Goal: Communication & Community: Answer question/provide support

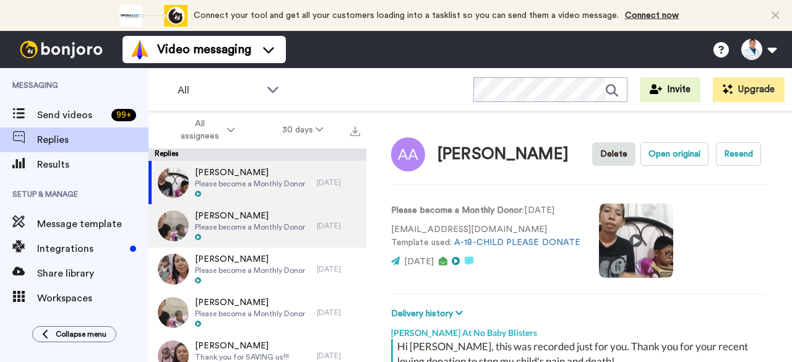
scroll to position [189, 0]
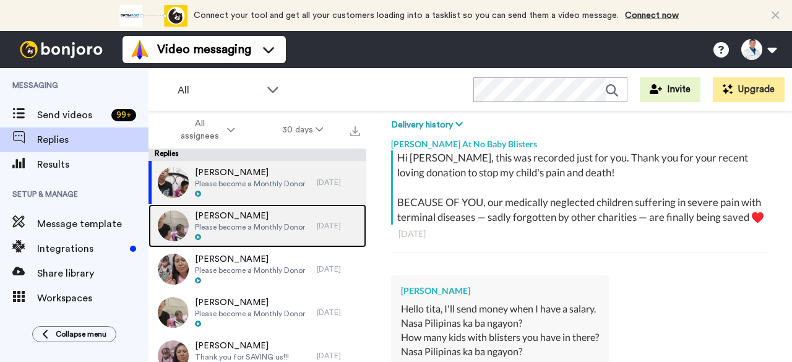
click at [280, 232] on div "Jose Hernandez Please become a Monthly Donor" at bounding box center [250, 226] width 110 height 32
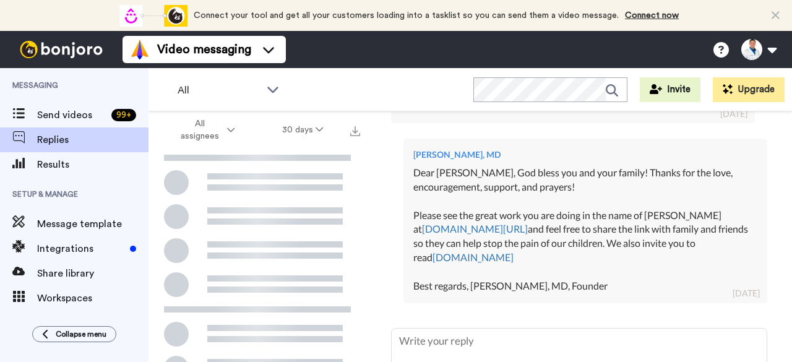
scroll to position [402, 0]
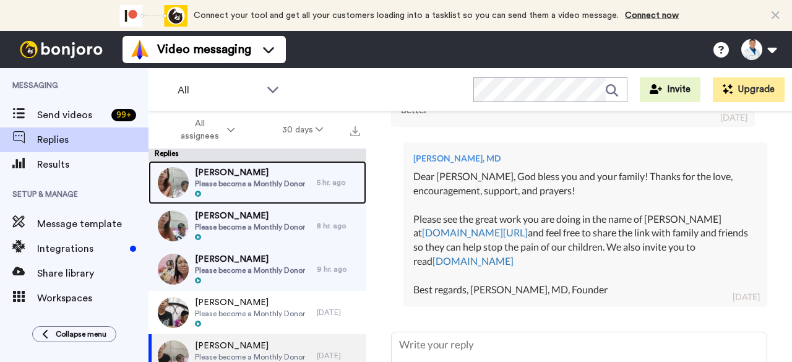
click at [268, 181] on span "Please become a Monthly Donor" at bounding box center [250, 184] width 110 height 10
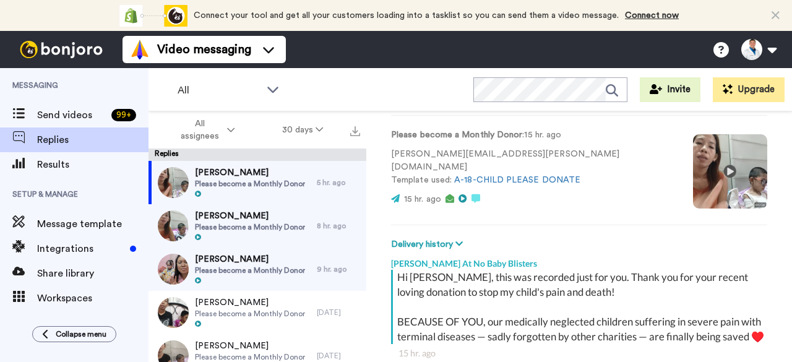
scroll to position [189, 0]
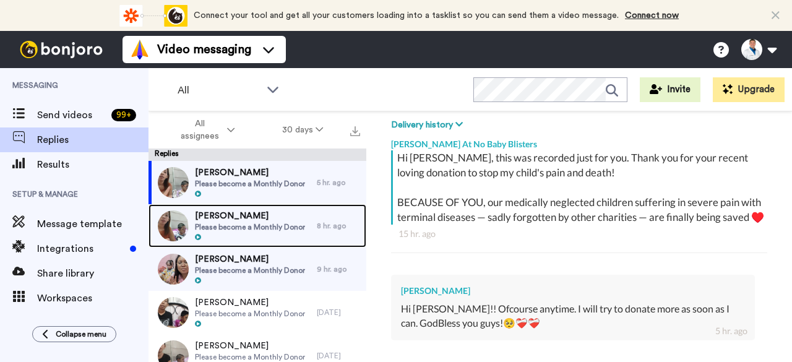
click at [332, 229] on div "8 hr. ago" at bounding box center [338, 226] width 43 height 10
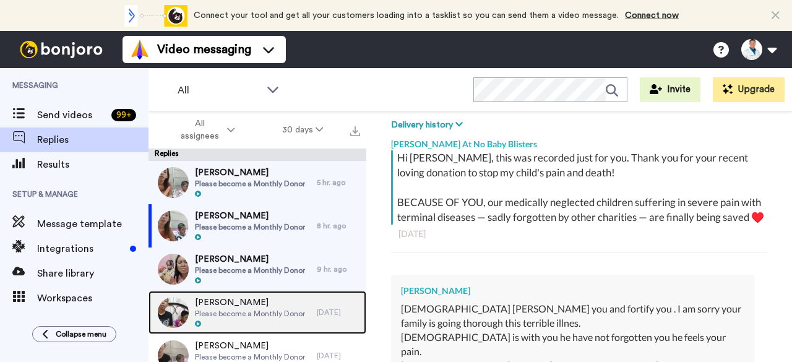
click at [267, 300] on span "[PERSON_NAME]" at bounding box center [250, 303] width 110 height 12
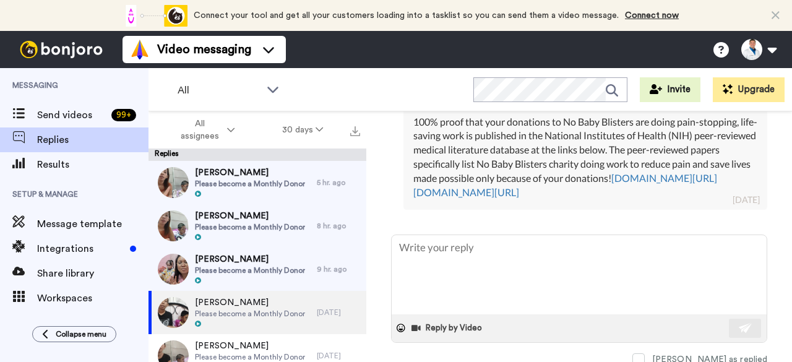
scroll to position [722, 0]
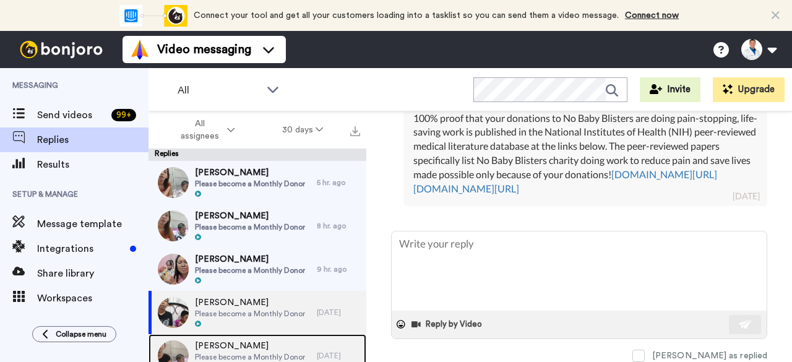
click at [307, 340] on div "[PERSON_NAME] Please become a Monthly Donor [DATE]" at bounding box center [258, 355] width 218 height 43
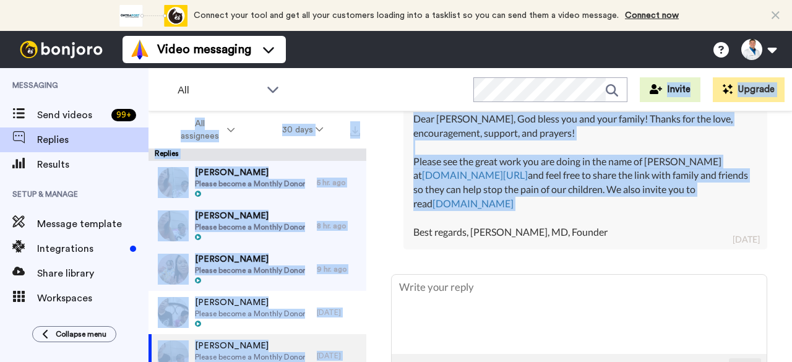
scroll to position [269, 0]
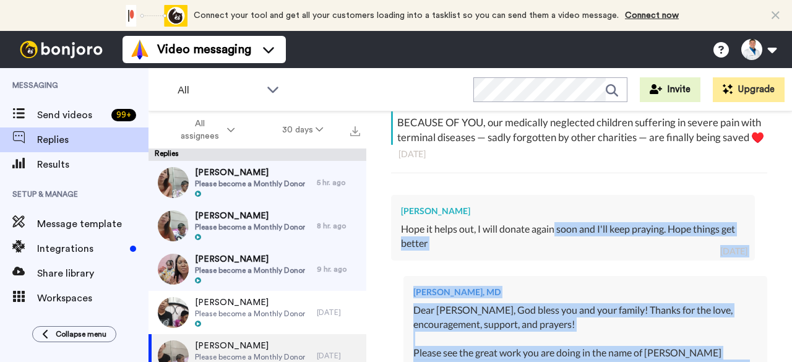
drag, startPoint x: 672, startPoint y: 166, endPoint x: 565, endPoint y: 253, distance: 138.2
click at [565, 253] on div "[PERSON_NAME] At No Baby Blisters Hi [PERSON_NAME], this was recorded just for …" at bounding box center [579, 252] width 376 height 401
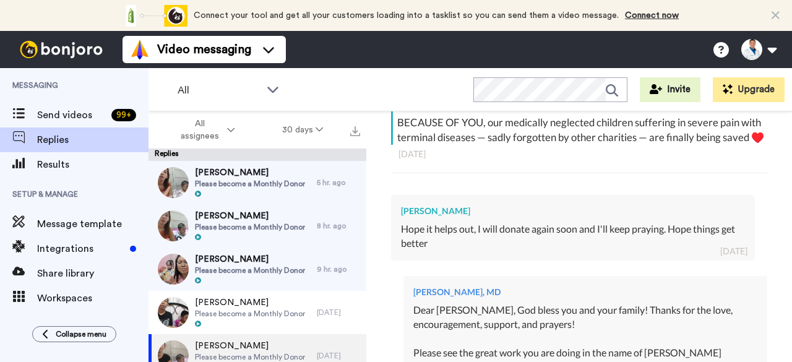
click at [739, 160] on div "[DATE]" at bounding box center [580, 154] width 362 height 12
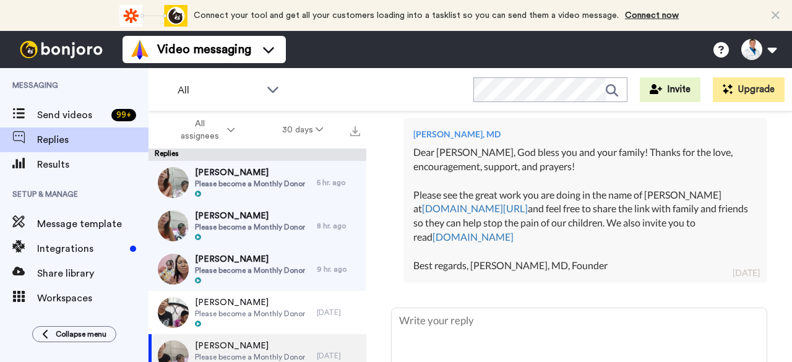
scroll to position [436, 0]
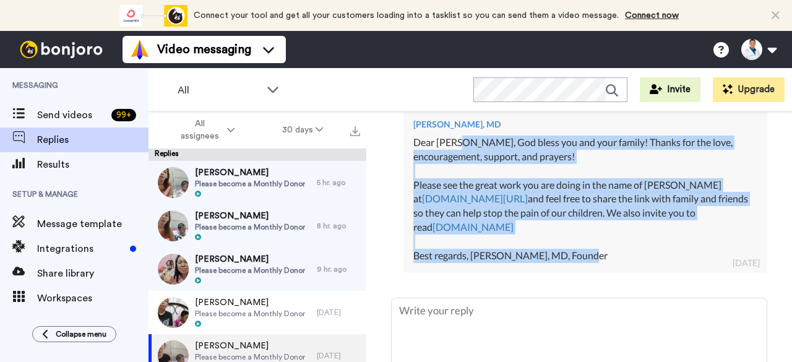
drag, startPoint x: 608, startPoint y: 262, endPoint x: 458, endPoint y: 154, distance: 184.9
click at [458, 154] on div "Dear [PERSON_NAME], God bless you and your family! Thanks for the love, encoura…" at bounding box center [586, 200] width 344 height 128
copy div "[DEMOGRAPHIC_DATA] bless you and your family! Thanks for the love, encouragemen…"
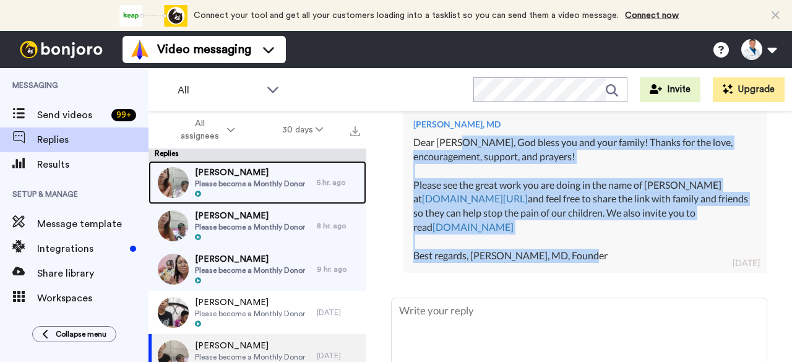
click at [249, 189] on div "[PERSON_NAME] Please become a Monthly Donor" at bounding box center [250, 183] width 110 height 32
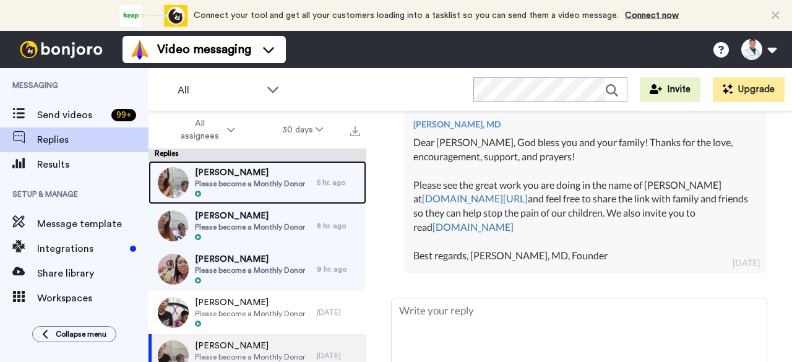
scroll to position [344, 0]
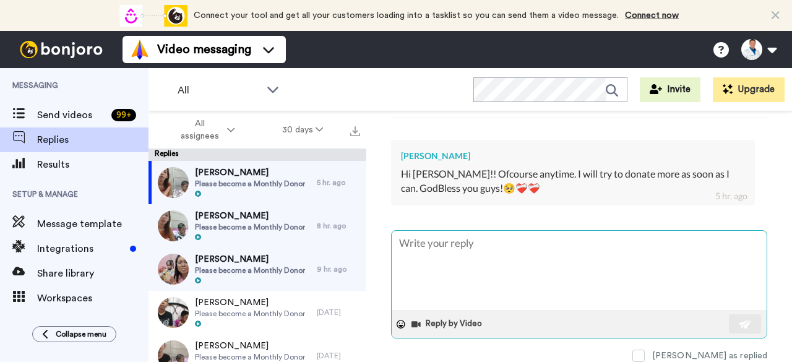
click at [479, 236] on textarea at bounding box center [579, 270] width 375 height 79
type textarea "x"
type textarea "O"
type textarea "x"
type textarea "Om"
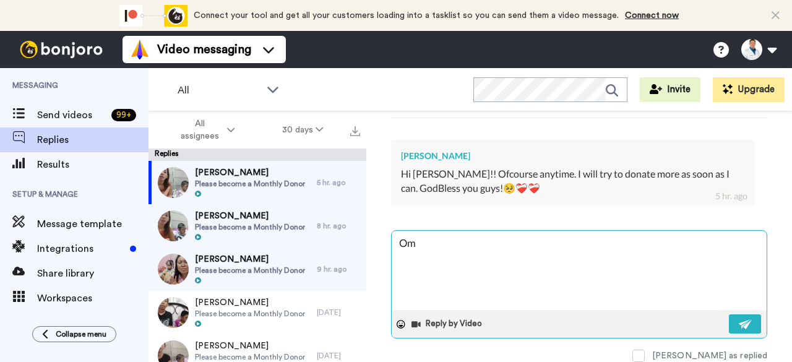
type textarea "x"
type textarea "Oma"
type textarea "x"
type textarea "Omai"
type textarea "x"
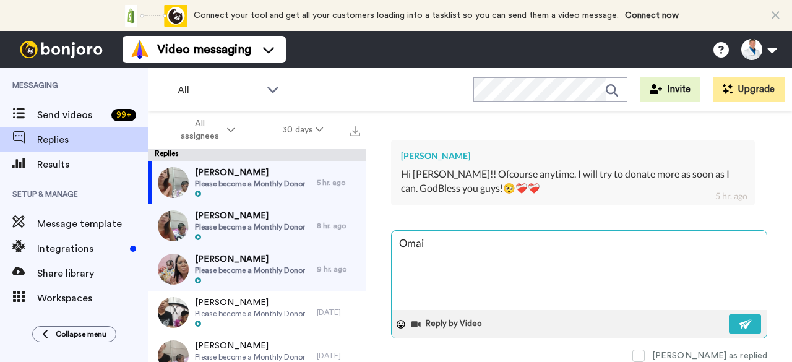
type textarea "[PERSON_NAME]"
type textarea "x"
type textarea "[PERSON_NAME]"
type textarea "x"
type textarea "[PERSON_NAME],"
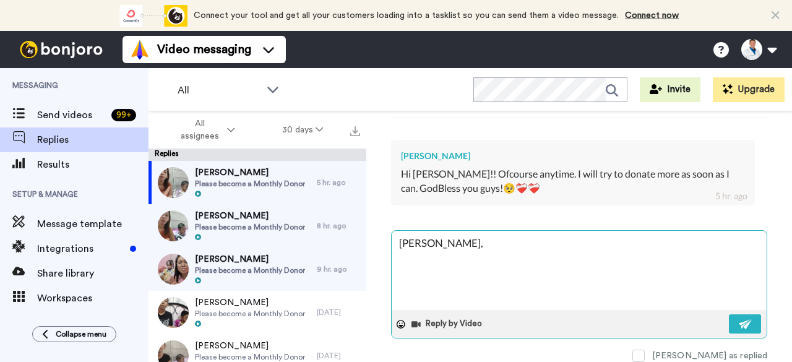
click at [401, 238] on textarea "[PERSON_NAME]," at bounding box center [579, 270] width 375 height 79
type textarea "x"
type textarea "DOmaira,"
type textarea "x"
type textarea "DeOmaira,"
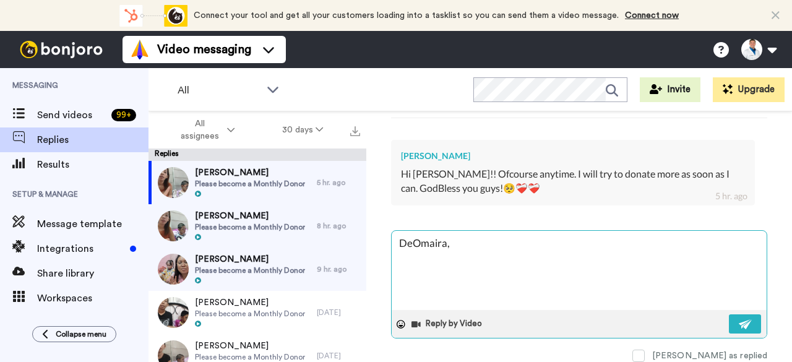
type textarea "x"
type textarea "DeaOmaira,"
type textarea "x"
type textarea "DearOmaira,"
type textarea "x"
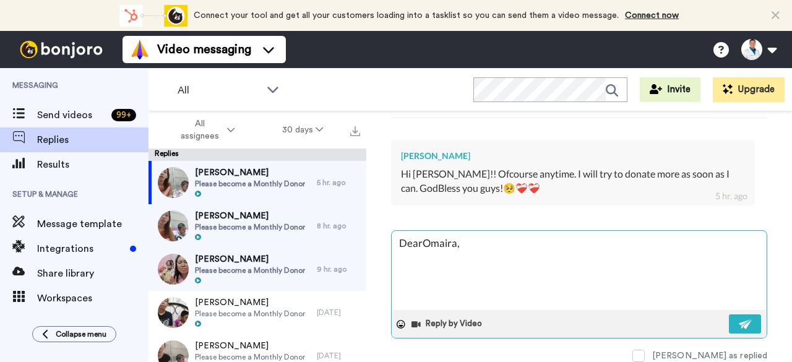
type textarea "Dear [PERSON_NAME],"
click at [470, 240] on textarea "Dear [PERSON_NAME]," at bounding box center [579, 270] width 375 height 79
type textarea "x"
type textarea "Dear [PERSON_NAME],"
paste textarea "[DEMOGRAPHIC_DATA] bless you and your family! Thanks for the love, encouragemen…"
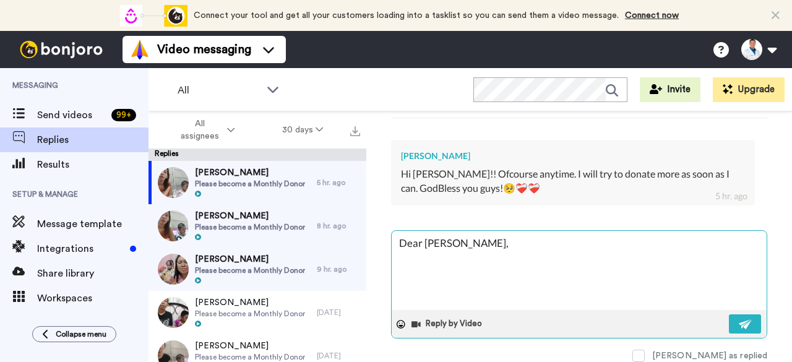
type textarea "x"
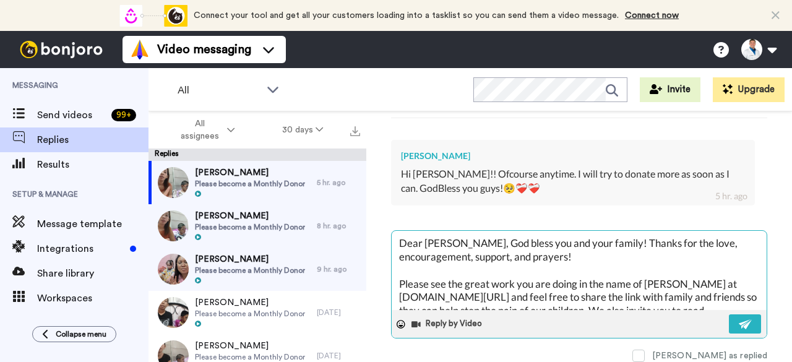
scroll to position [47, 0]
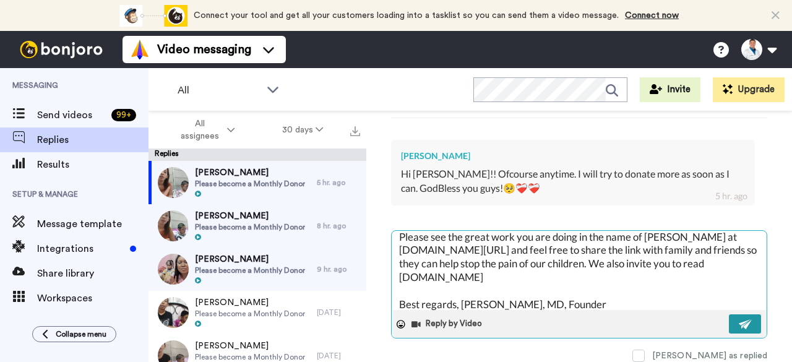
type textarea "Dear [PERSON_NAME], God bless you and your family! Thanks for the love, encoura…"
click at [743, 322] on button at bounding box center [745, 323] width 32 height 19
type textarea "x"
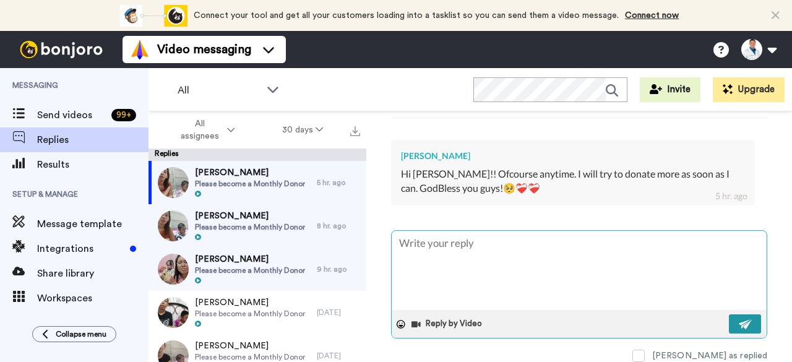
scroll to position [0, 0]
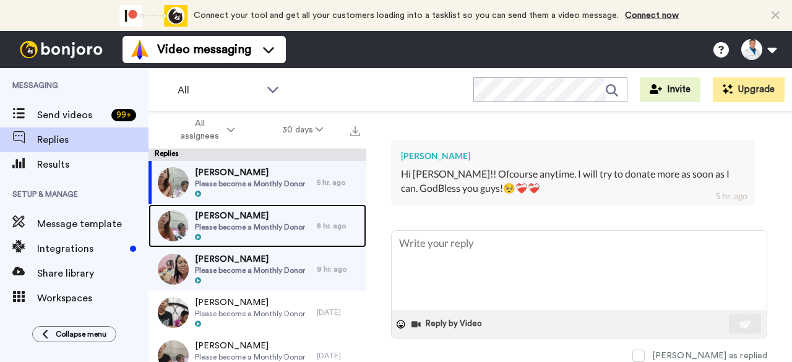
click at [289, 222] on span "Please become a Monthly Donor" at bounding box center [250, 227] width 110 height 10
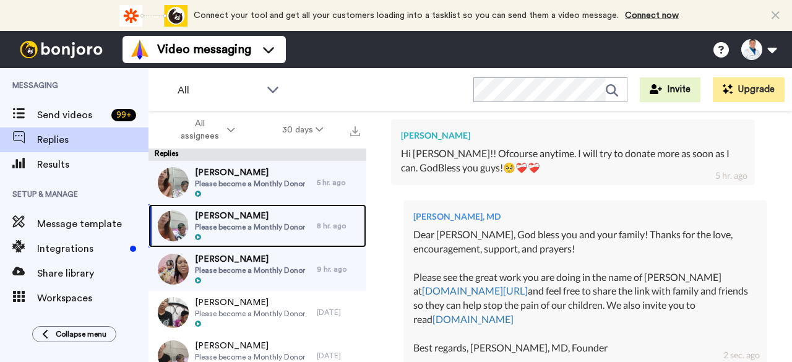
click at [243, 219] on span "[PERSON_NAME]" at bounding box center [250, 216] width 110 height 12
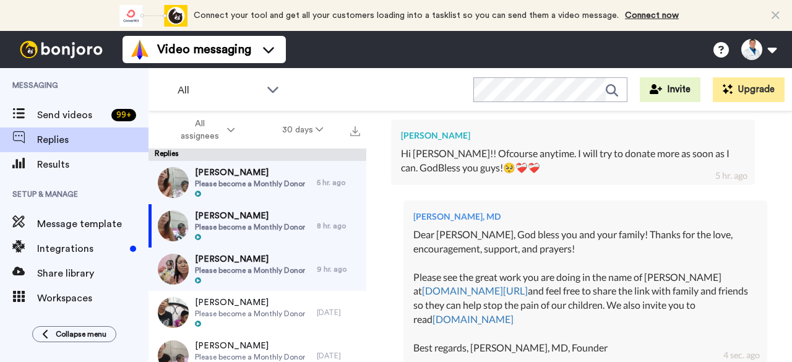
click at [532, 206] on div "[PERSON_NAME], MD Dear [PERSON_NAME], God bless you and your family! Thanks for…" at bounding box center [579, 281] width 376 height 180
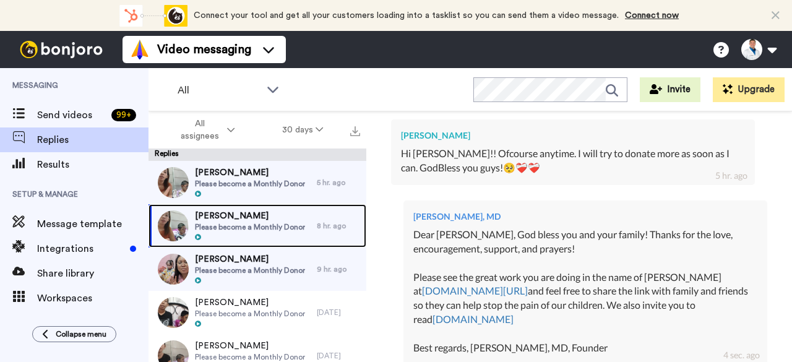
click at [195, 217] on span "[PERSON_NAME]" at bounding box center [250, 216] width 110 height 12
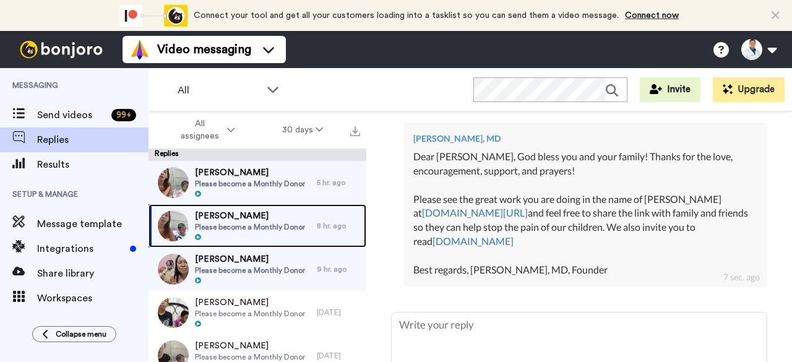
scroll to position [342, 0]
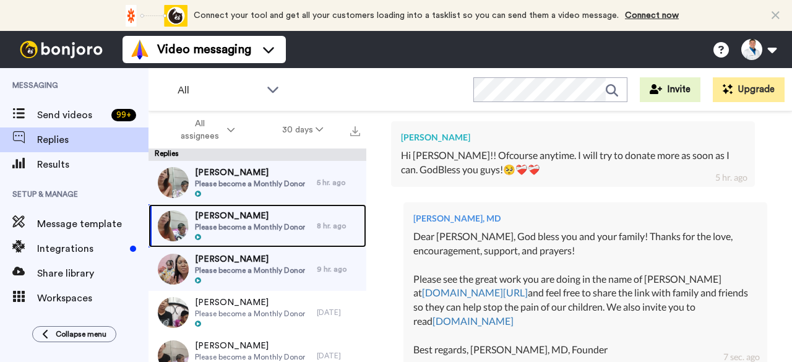
click at [168, 227] on img at bounding box center [173, 225] width 31 height 31
click at [222, 227] on span "Please become a Monthly Donor" at bounding box center [250, 227] width 110 height 10
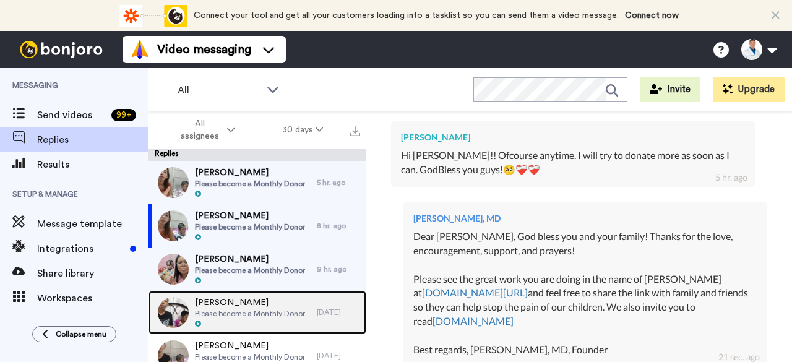
click at [277, 307] on span "[PERSON_NAME]" at bounding box center [250, 303] width 110 height 12
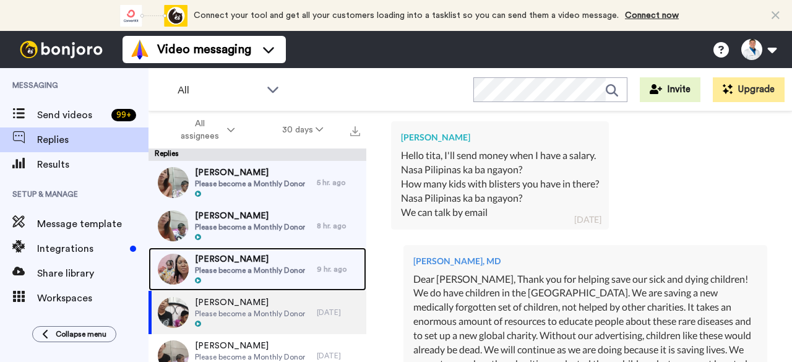
click at [254, 277] on div at bounding box center [250, 281] width 110 height 9
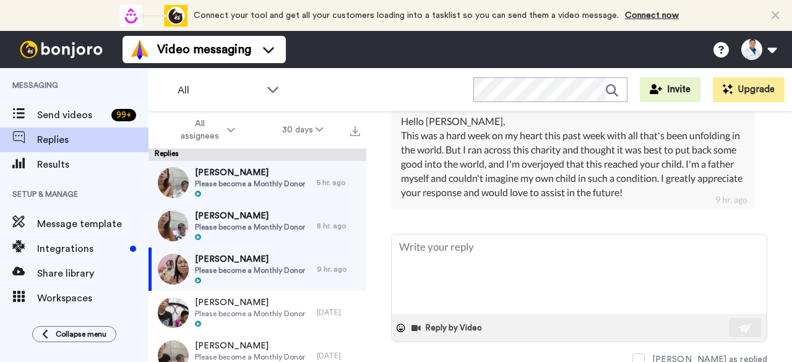
scroll to position [379, 0]
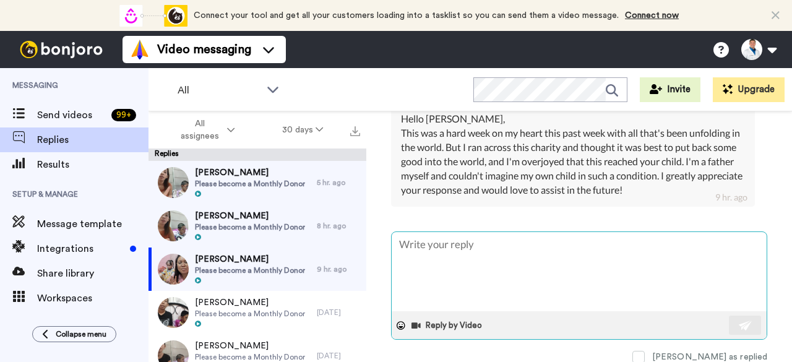
type textarea "x"
type textarea "D"
type textarea "x"
type textarea "De"
type textarea "x"
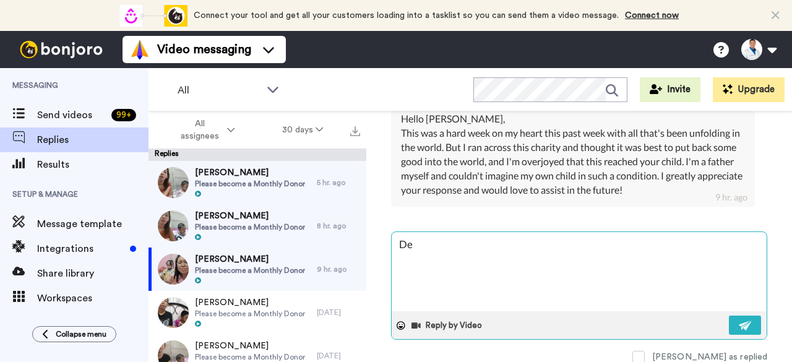
type textarea "Dea"
type textarea "x"
type textarea "Dear"
type textarea "x"
type textarea "Dear"
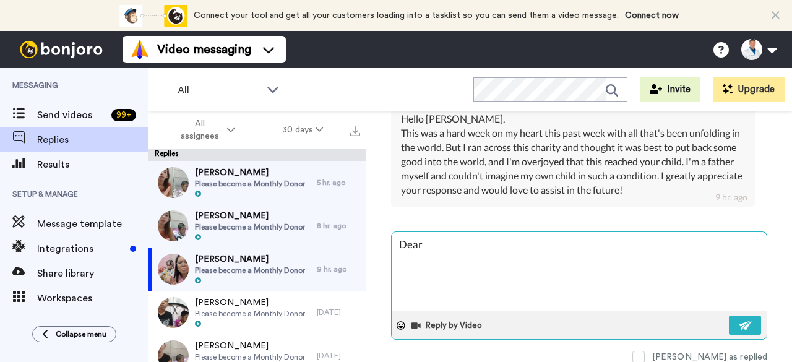
type textarea "x"
type textarea "Dear D"
type textarea "x"
type textarea "Dear [PERSON_NAME]"
type textarea "x"
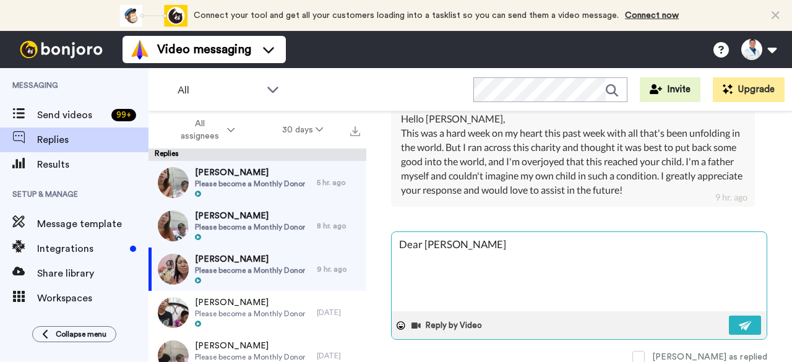
type textarea "Dear Dus"
type textarea "x"
type textarea "Dear Dust"
type textarea "x"
type textarea "Dear [PERSON_NAME]"
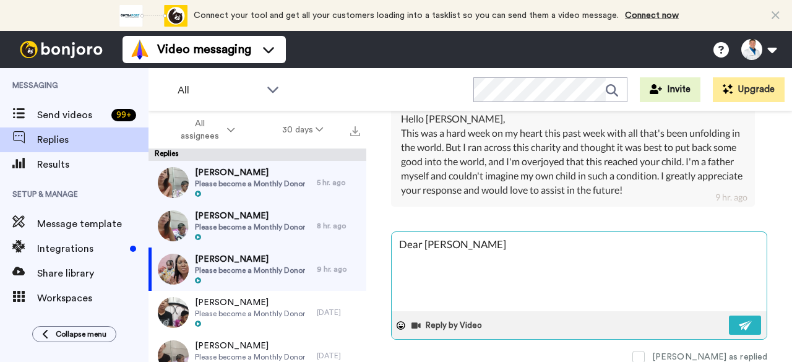
type textarea "x"
type textarea "Dear [PERSON_NAME]"
type textarea "x"
type textarea "Dear [PERSON_NAME],"
type textarea "x"
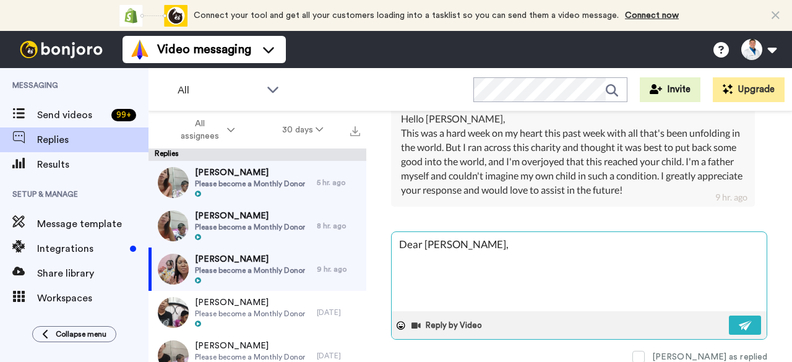
type textarea "Dear [PERSON_NAME],"
type textarea "x"
type textarea "Dear [PERSON_NAME], God bless you and your family! Thanks for the love, encoura…"
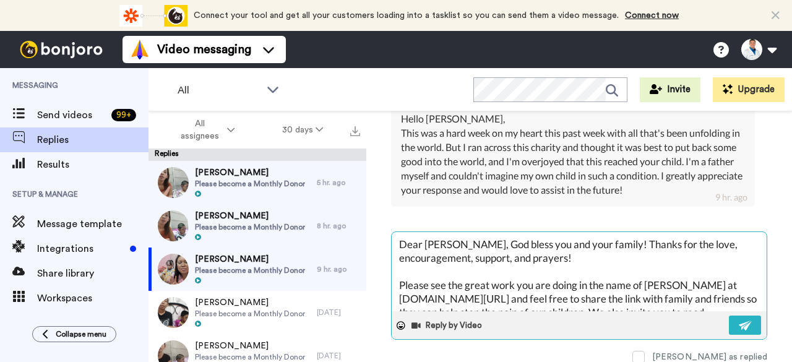
scroll to position [47, 0]
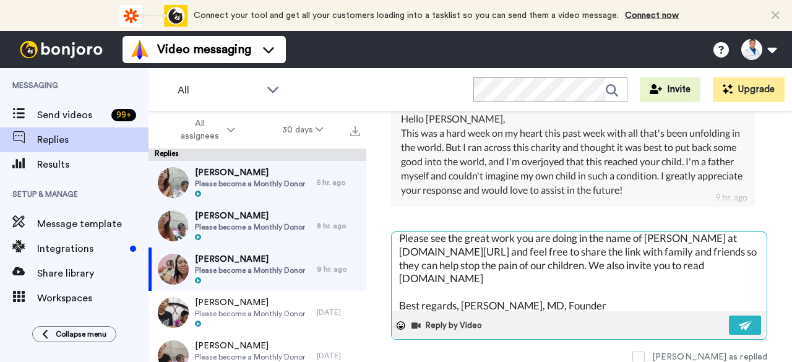
click at [464, 278] on textarea "Dear [PERSON_NAME], God bless you and your family! Thanks for the love, encoura…" at bounding box center [579, 271] width 375 height 79
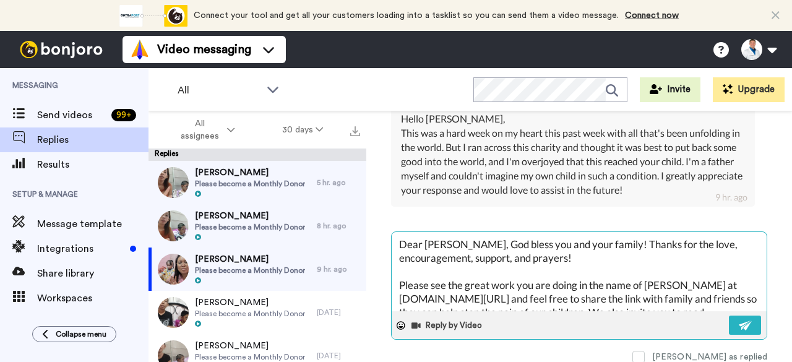
click at [579, 272] on textarea "Dear [PERSON_NAME], God bless you and your family! Thanks for the love, encoura…" at bounding box center [579, 271] width 375 height 79
type textarea "x"
type textarea "Dear [PERSON_NAME], God bless you and your family! Thanks for the love, encoura…"
type textarea "x"
type textarea "Dear [PERSON_NAME], God bless you and your family! Thanks for the love, encoura…"
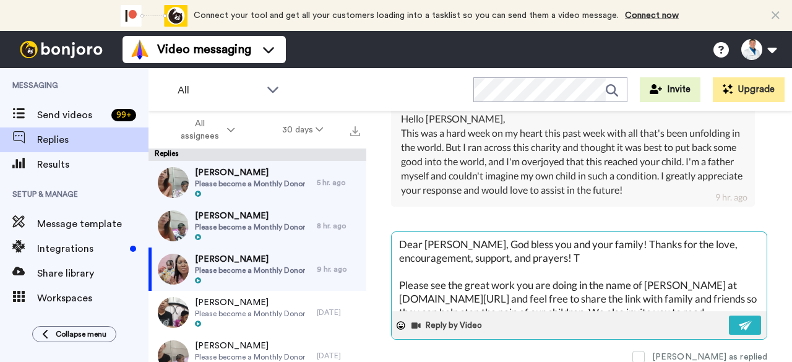
type textarea "x"
type textarea "Dear [PERSON_NAME], God bless you and your family! Thanks for the love, encoura…"
type textarea "x"
type textarea "Dear [PERSON_NAME], God bless you and your family! Thanks for the love, encoura…"
type textarea "x"
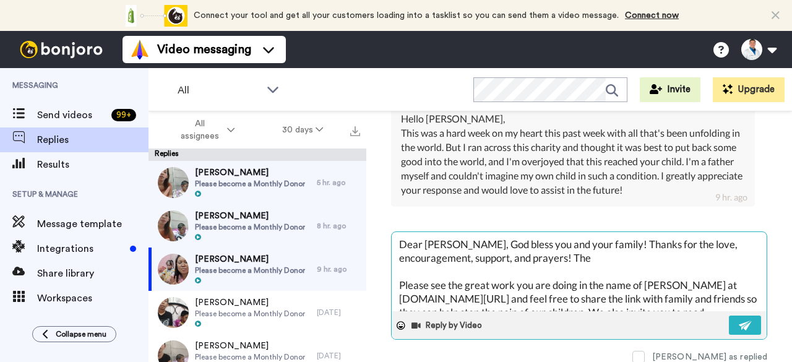
type textarea "Dear [PERSON_NAME], God bless you and your family! Thanks for the love, encoura…"
type textarea "x"
type textarea "Dear [PERSON_NAME], God bless you and your family! Thanks for the love, encoura…"
type textarea "x"
type textarea "Dear [PERSON_NAME], God bless you and your family! Thanks for the love, encoura…"
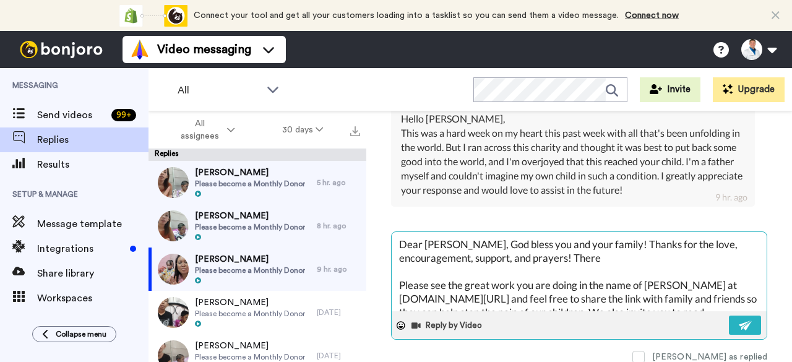
type textarea "x"
type textarea "Dear [PERSON_NAME], God bless you and your family! Thanks for the love, encoura…"
type textarea "x"
type textarea "Dear [PERSON_NAME], God bless you and your family! Thanks for the love, encoura…"
type textarea "x"
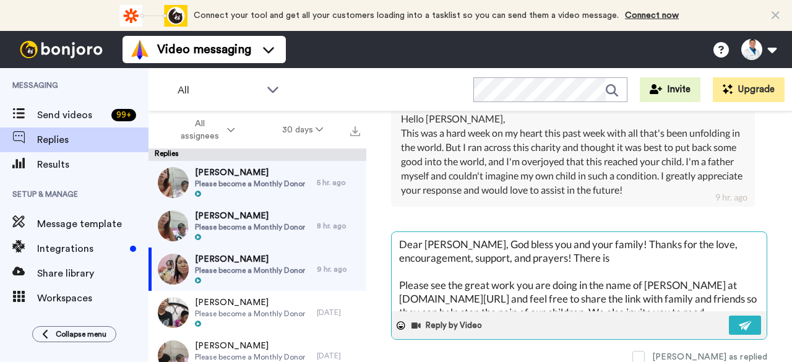
type textarea "Dear [PERSON_NAME], God bless you and your family! Thanks for the love, encoura…"
type textarea "x"
type textarea "Dear [PERSON_NAME], God bless you and your family! Thanks for the love, encoura…"
type textarea "x"
type textarea "Dear [PERSON_NAME], God bless you and your family! Thanks for the love, encoura…"
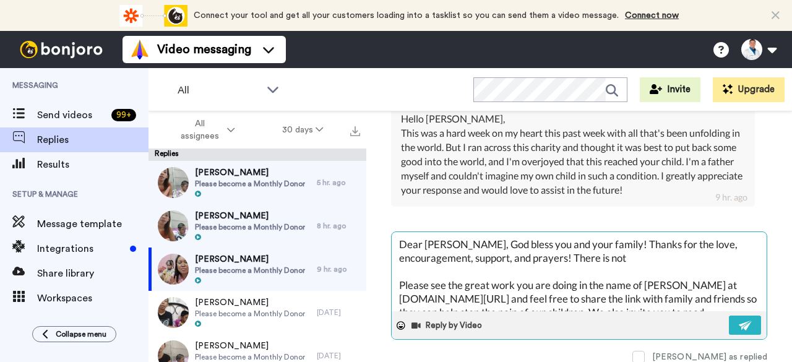
type textarea "x"
type textarea "Dear [PERSON_NAME], God bless you and your family! Thanks for the love, encoura…"
type textarea "x"
type textarea "Dear [PERSON_NAME], God bless you and your family! Thanks for the love, encoura…"
type textarea "x"
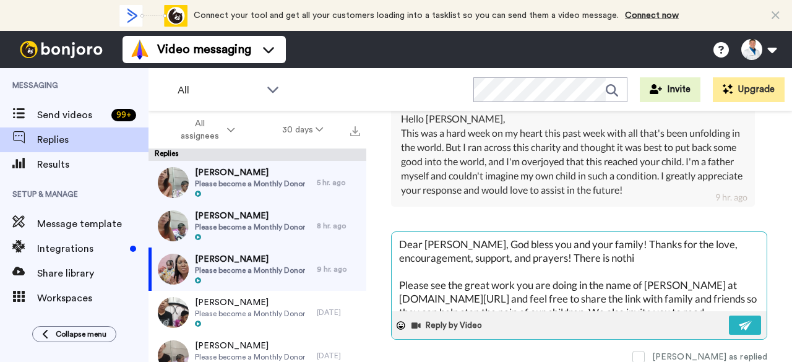
type textarea "Dear [PERSON_NAME], God bless you and your family! Thanks for the love, encoura…"
type textarea "x"
type textarea "Dear [PERSON_NAME], God bless you and your family! Thanks for the love, encoura…"
type textarea "x"
type textarea "Dear [PERSON_NAME], God bless you and your family! Thanks for the love, encoura…"
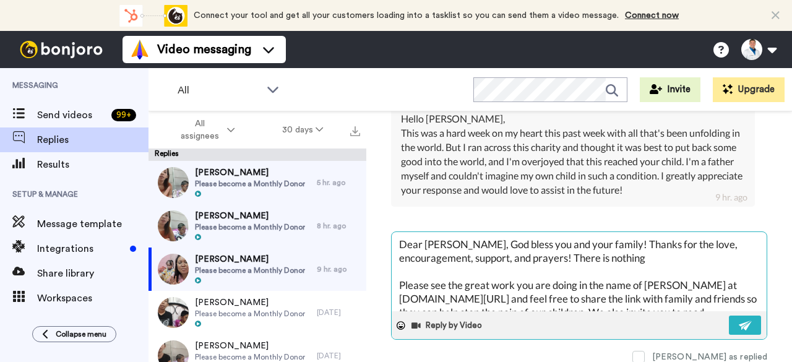
type textarea "x"
type textarea "Dear [PERSON_NAME], God bless you and your family! Thanks for the love, encoura…"
type textarea "x"
type textarea "Dear [PERSON_NAME], God bless you and your family! Thanks for the love, encoura…"
type textarea "x"
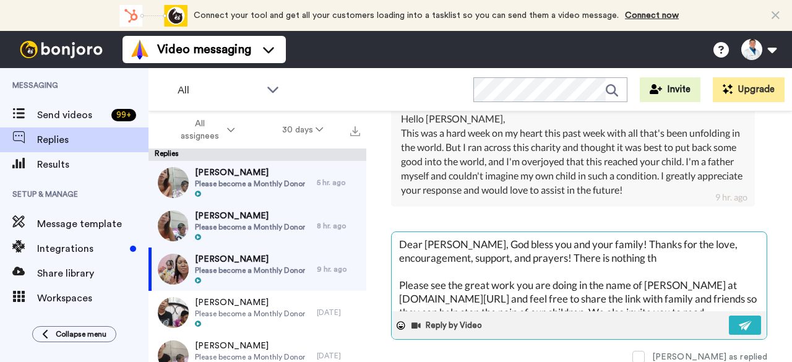
type textarea "Dear [PERSON_NAME], God bless you and your family! Thanks for the love, encoura…"
type textarea "x"
type textarea "Dear [PERSON_NAME], God bless you and your family! Thanks for the love, encoura…"
type textarea "x"
type textarea "Dear [PERSON_NAME], God bless you and your family! Thanks for the love, encoura…"
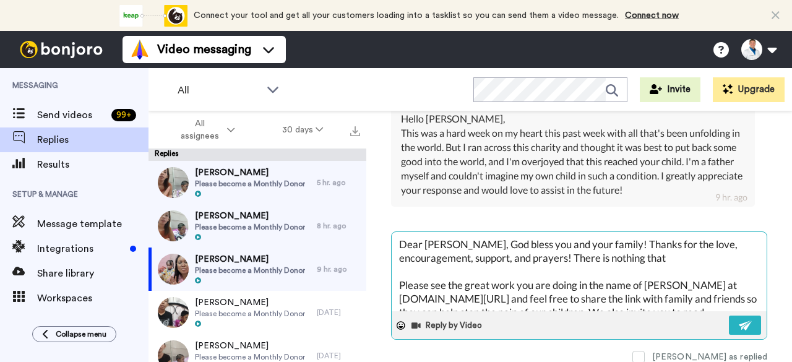
type textarea "x"
type textarea "Dear [PERSON_NAME], God bless you and your family! Thanks for the love, encoura…"
type textarea "x"
type textarea "Dear [PERSON_NAME], God bless you and your family! Thanks for the love, encoura…"
type textarea "x"
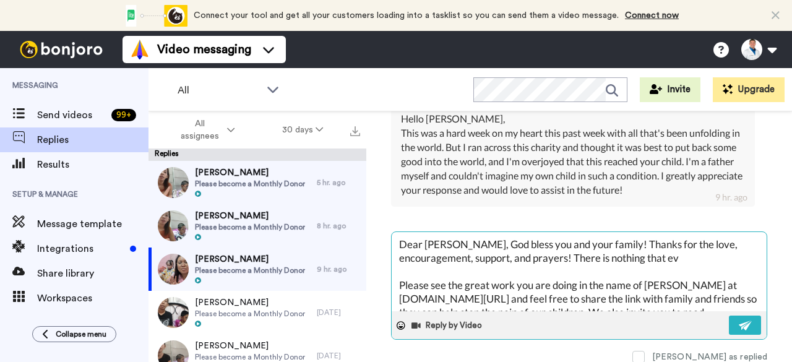
type textarea "Dear [PERSON_NAME], God bless you and your family! Thanks for the love, encoura…"
type textarea "x"
type textarea "Dear [PERSON_NAME], God bless you and your family! Thanks for the love, encoura…"
type textarea "x"
type textarea "Dear [PERSON_NAME], God bless you and your family! Thanks for the love, encoura…"
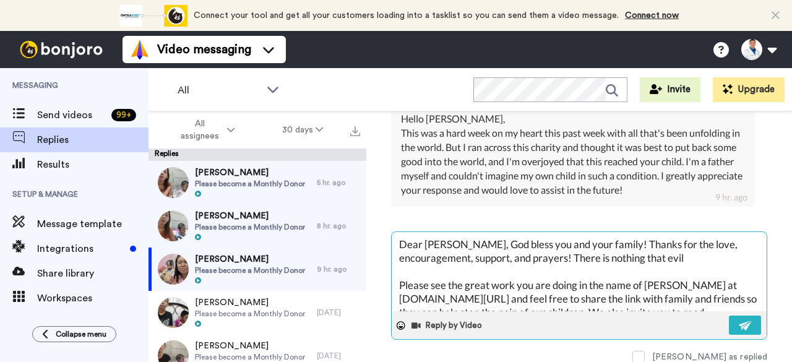
type textarea "x"
type textarea "Dear [PERSON_NAME], God bless you and your family! Thanks for the love, encoura…"
type textarea "x"
type textarea "Dear [PERSON_NAME], God bless you and your family! Thanks for the love, encoura…"
type textarea "x"
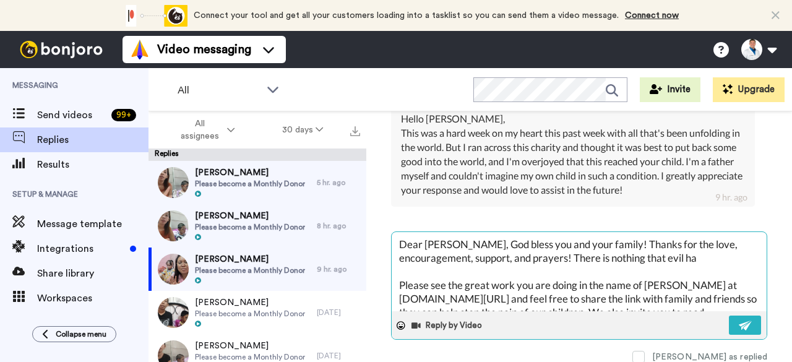
type textarea "Dear [PERSON_NAME], God bless you and your family! Thanks for the love, encoura…"
type textarea "x"
type textarea "Dear [PERSON_NAME], God bless you and your family! Thanks for the love, encoura…"
type textarea "x"
type textarea "Dear [PERSON_NAME], God bless you and your family! Thanks for the love, encoura…"
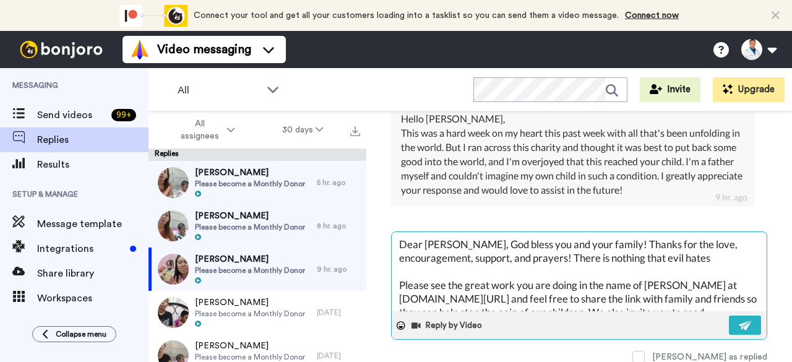
type textarea "x"
type textarea "Dear [PERSON_NAME], God bless you and your family! Thanks for the love, encoura…"
type textarea "x"
type textarea "Dear [PERSON_NAME], God bless you and your family! Thanks for the love, encoura…"
type textarea "x"
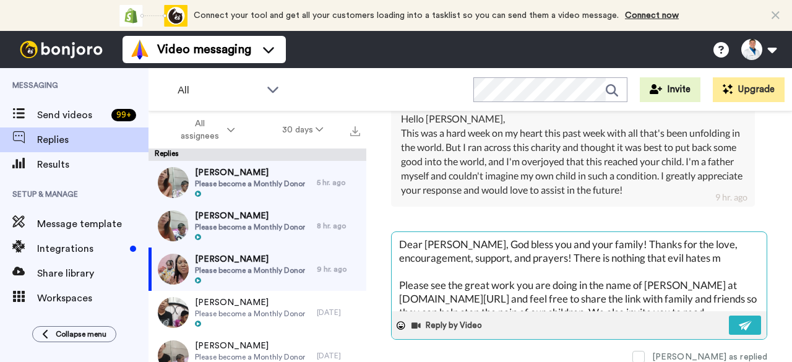
type textarea "Dear [PERSON_NAME], God bless you and your family! Thanks for the love, encoura…"
type textarea "x"
type textarea "Dear [PERSON_NAME], God bless you and your family! Thanks for the love, encoura…"
type textarea "x"
type textarea "Dear [PERSON_NAME], God bless you and your family! Thanks for the love, encoura…"
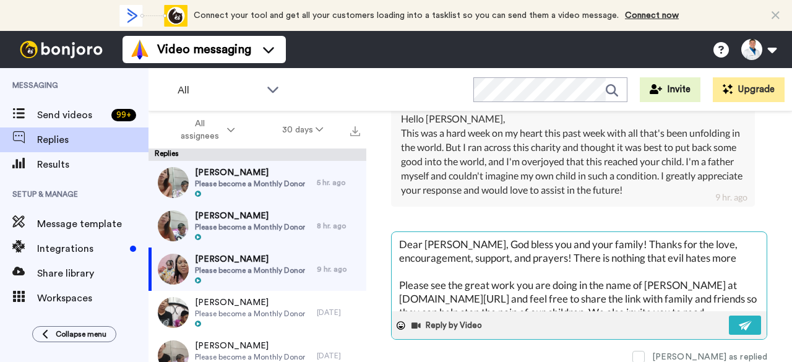
type textarea "x"
type textarea "Dear [PERSON_NAME], God bless you and your family! Thanks for the love, encoura…"
type textarea "x"
type textarea "Dear [PERSON_NAME], God bless you and your family! Thanks for the love, encoura…"
type textarea "x"
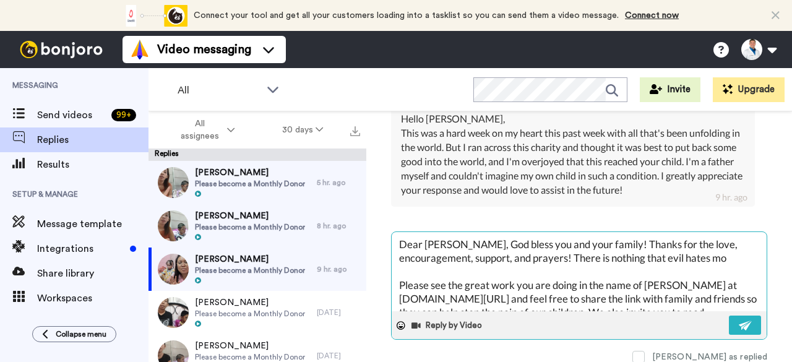
type textarea "Dear [PERSON_NAME], God bless you and your family! Thanks for the love, encoura…"
type textarea "x"
type textarea "Dear [PERSON_NAME], God bless you and your family! Thanks for the love, encoura…"
type textarea "x"
type textarea "Dear [PERSON_NAME], God bless you and your family! Thanks for the love, encoura…"
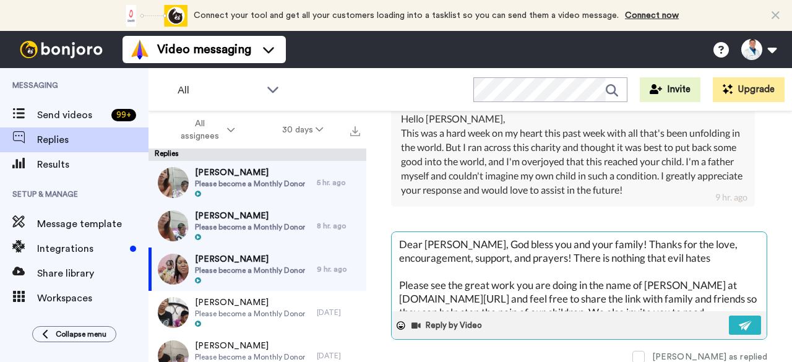
type textarea "x"
type textarea "Dear [PERSON_NAME], God bless you and your family! Thanks for the love, encoura…"
type textarea "x"
type textarea "Dear [PERSON_NAME], God bless you and your family! Thanks for the love, encoura…"
type textarea "x"
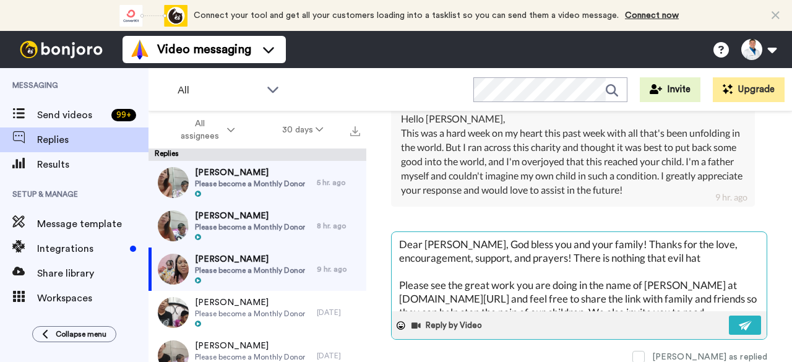
type textarea "Dear [PERSON_NAME], God bless you and your family! Thanks for the love, encoura…"
type textarea "x"
type textarea "Dear [PERSON_NAME], God bless you and your family! Thanks for the love, encoura…"
type textarea "x"
type textarea "Dear [PERSON_NAME], God bless you and your family! Thanks for the love, encoura…"
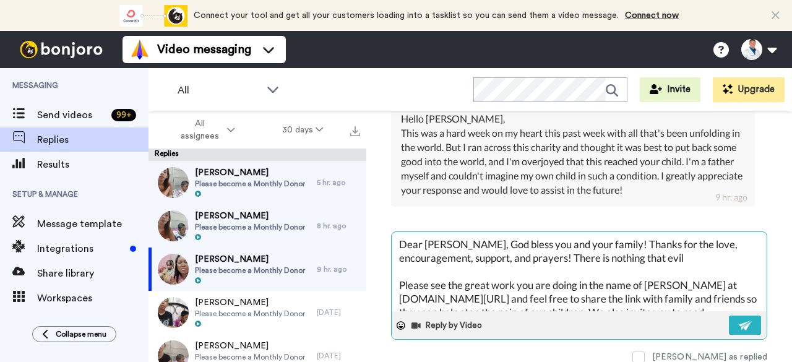
type textarea "x"
type textarea "Dear [PERSON_NAME], God bless you and your family! Thanks for the love, encoura…"
type textarea "x"
type textarea "Dear [PERSON_NAME], God bless you and your family! Thanks for the love, encoura…"
type textarea "x"
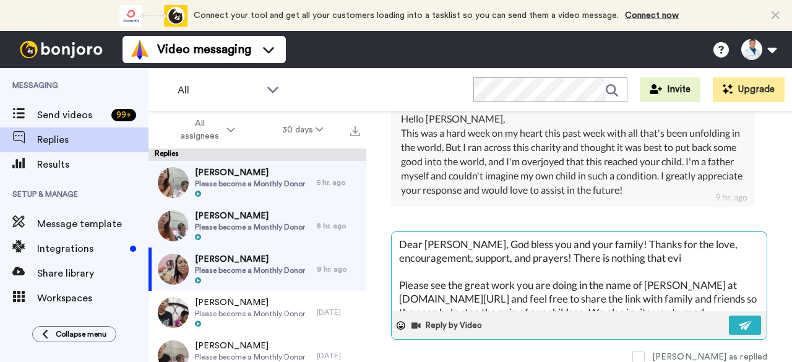
type textarea "Dear [PERSON_NAME], God bless you and your family! Thanks for the love, encoura…"
type textarea "x"
type textarea "Dear [PERSON_NAME], God bless you and your family! Thanks for the love, encoura…"
type textarea "x"
type textarea "Dear [PERSON_NAME], God bless you and your family! Thanks for the love, encoura…"
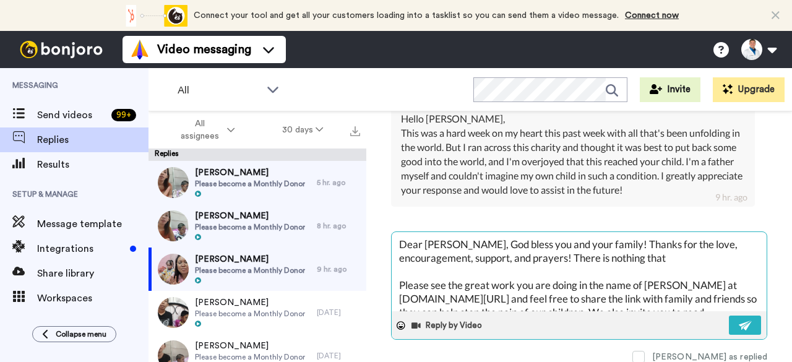
type textarea "x"
type textarea "Dear [PERSON_NAME], God bless you and your family! Thanks for the love, encoura…"
type textarea "x"
type textarea "Dear [PERSON_NAME], God bless you and your family! Thanks for the love, encoura…"
type textarea "x"
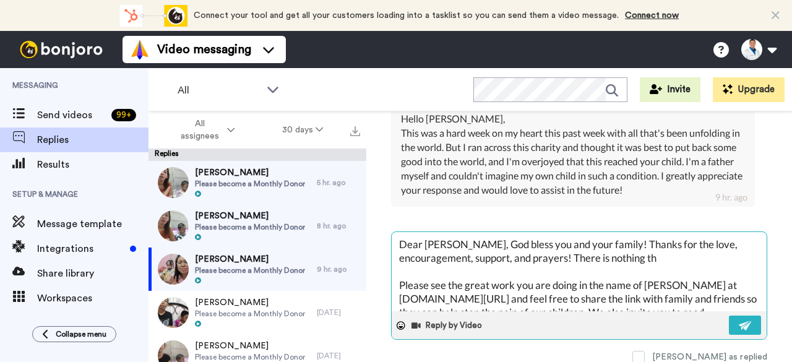
type textarea "Dear [PERSON_NAME], God bless you and your family! Thanks for the love, encoura…"
type textarea "x"
type textarea "Dear [PERSON_NAME], God bless you and your family! Thanks for the love, encoura…"
type textarea "x"
type textarea "Dear [PERSON_NAME], God bless you and your family! Thanks for the love, encoura…"
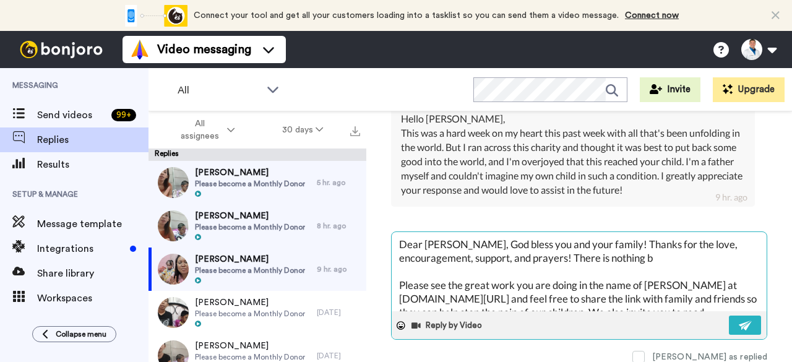
type textarea "x"
type textarea "Dear [PERSON_NAME], God bless you and your family! Thanks for the love, encoura…"
type textarea "x"
type textarea "Dear [PERSON_NAME], God bless you and your family! Thanks for the love, encoura…"
type textarea "x"
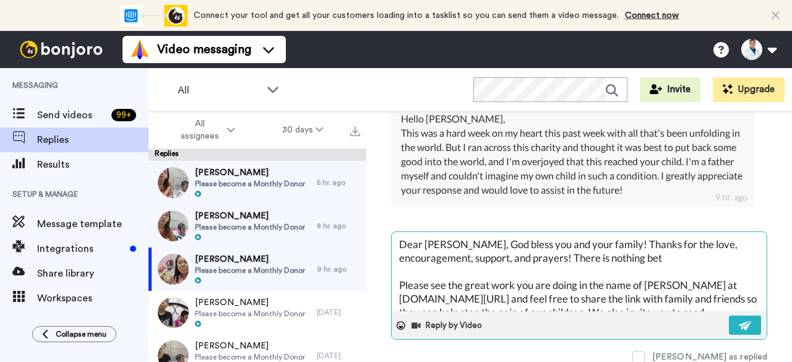
type textarea "Dear [PERSON_NAME], God bless you and your family! Thanks for the love, encoura…"
type textarea "x"
type textarea "Dear [PERSON_NAME], God bless you and your family! Thanks for the love, encoura…"
type textarea "x"
type textarea "Dear [PERSON_NAME], God bless you and your family! Thanks for the love, encoura…"
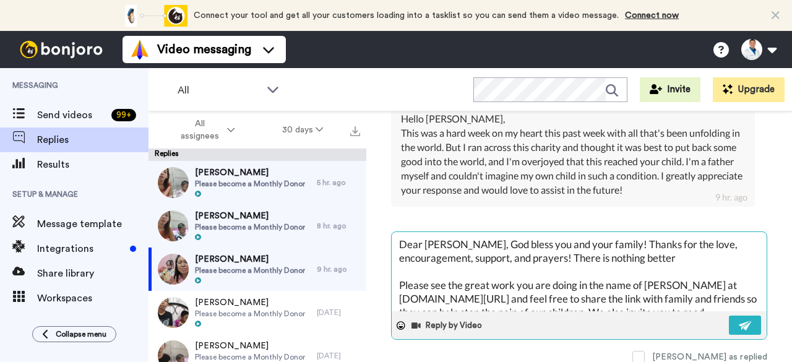
type textarea "x"
type textarea "Dear [PERSON_NAME], God bless you and your family! Thanks for the love, encoura…"
type textarea "x"
type textarea "Dear [PERSON_NAME], God bless you and your family! Thanks for the love, encoura…"
type textarea "x"
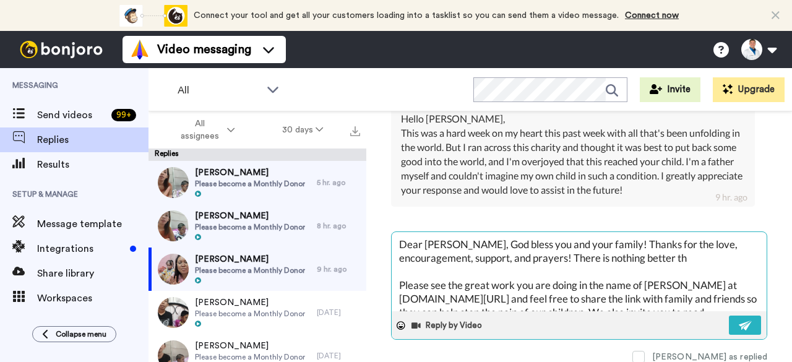
type textarea "Dear [PERSON_NAME], God bless you and your family! Thanks for the love, encoura…"
type textarea "x"
type textarea "Dear [PERSON_NAME], God bless you and your family! Thanks for the love, encoura…"
type textarea "x"
type textarea "Dear [PERSON_NAME], God bless you and your family! Thanks for the love, encoura…"
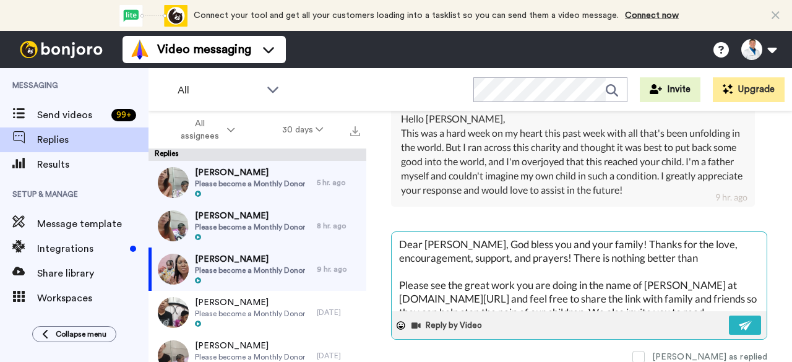
type textarea "x"
type textarea "Dear [PERSON_NAME], God bless you and your family! Thanks for the love, encoura…"
type textarea "x"
type textarea "Dear [PERSON_NAME], God bless you and your family! Thanks for the love, encoura…"
type textarea "x"
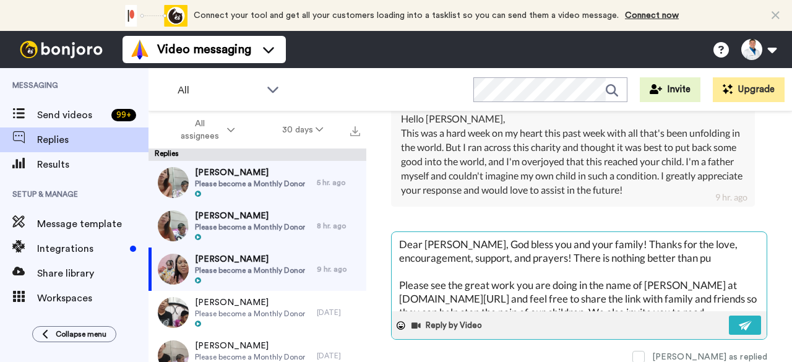
type textarea "Dear [PERSON_NAME], God bless you and your family! Thanks for the love, encoura…"
type textarea "x"
type textarea "Dear [PERSON_NAME], God bless you and your family! Thanks for the love, encoura…"
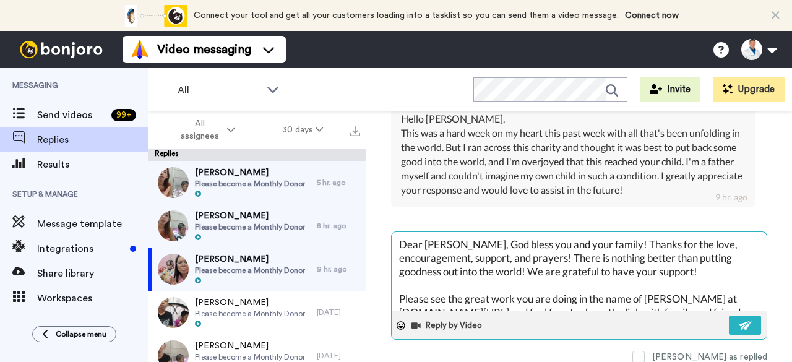
click at [525, 289] on textarea "Dear [PERSON_NAME], God bless you and your family! Thanks for the love, encoura…" at bounding box center [579, 271] width 375 height 79
click at [531, 285] on textarea "Dear [PERSON_NAME], God bless you and your family! Thanks for the love, encoura…" at bounding box center [579, 271] width 375 height 79
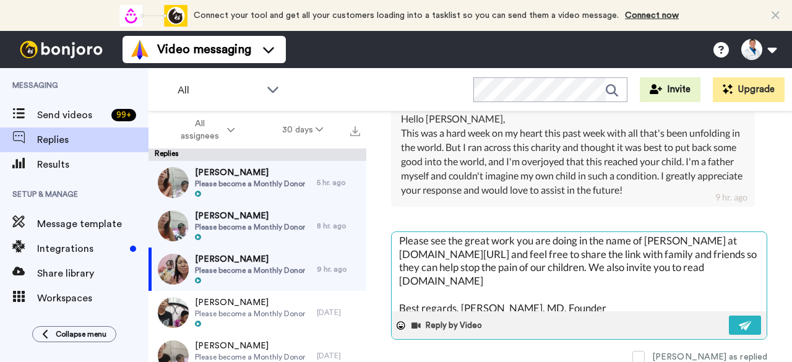
scroll to position [67, 0]
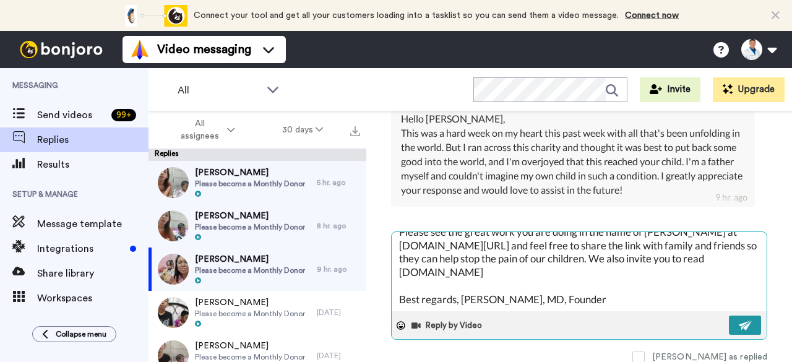
click at [739, 331] on img at bounding box center [746, 326] width 14 height 10
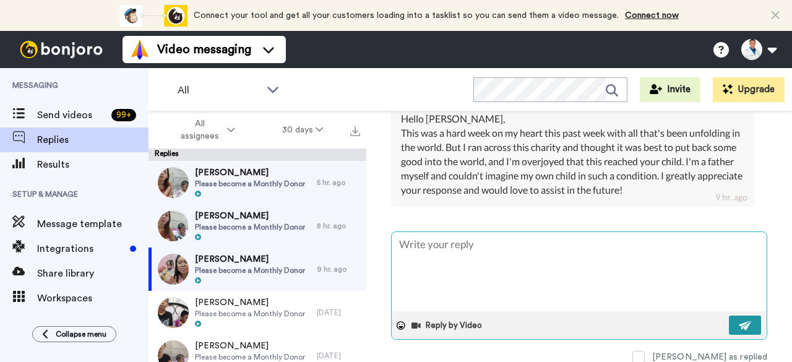
scroll to position [0, 0]
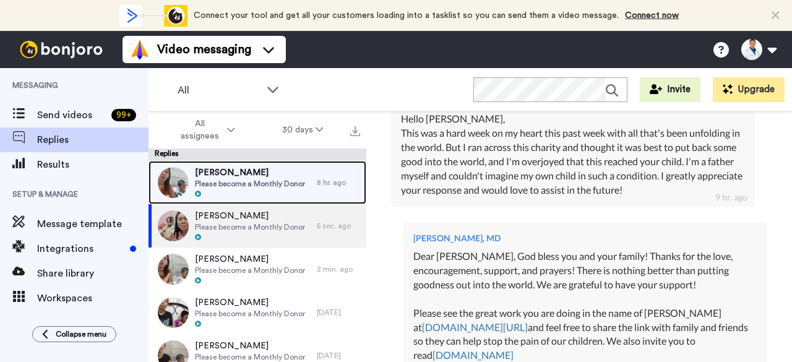
click at [300, 180] on span "Please become a Monthly Donor" at bounding box center [250, 184] width 110 height 10
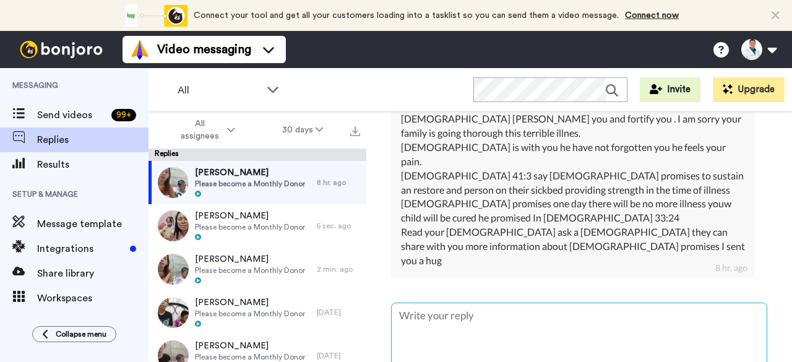
click at [428, 315] on textarea at bounding box center [579, 342] width 375 height 79
paste textarea "[DEMOGRAPHIC_DATA] bless you and your family! Thanks for the love, encouragemen…"
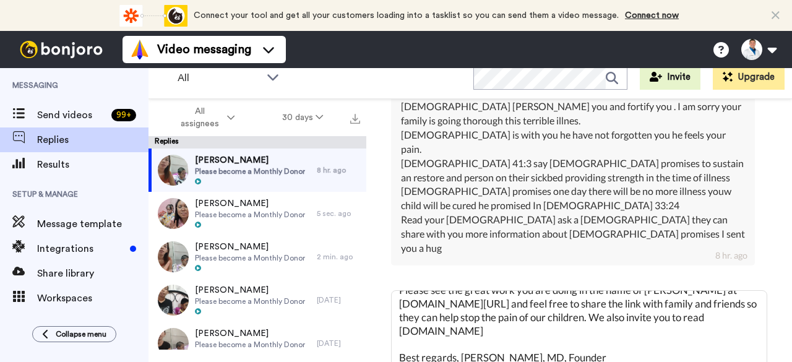
scroll to position [443, 0]
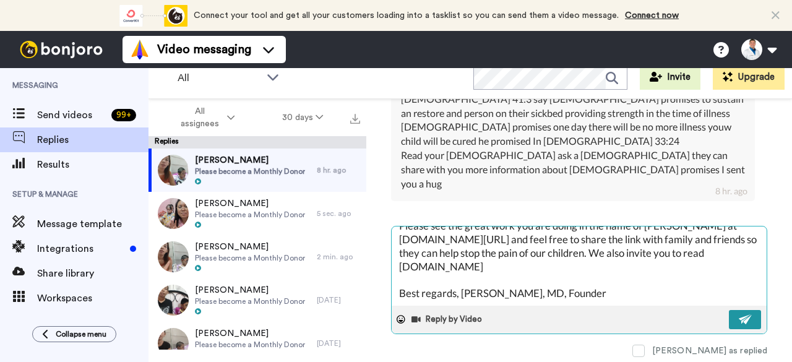
click at [740, 314] on img at bounding box center [746, 319] width 14 height 10
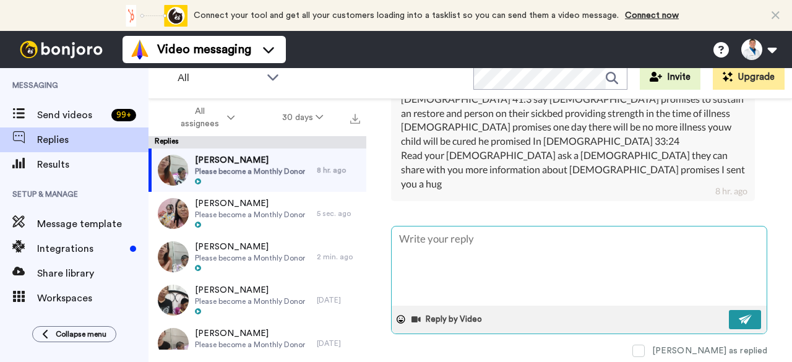
scroll to position [0, 0]
